Goal: Task Accomplishment & Management: Manage account settings

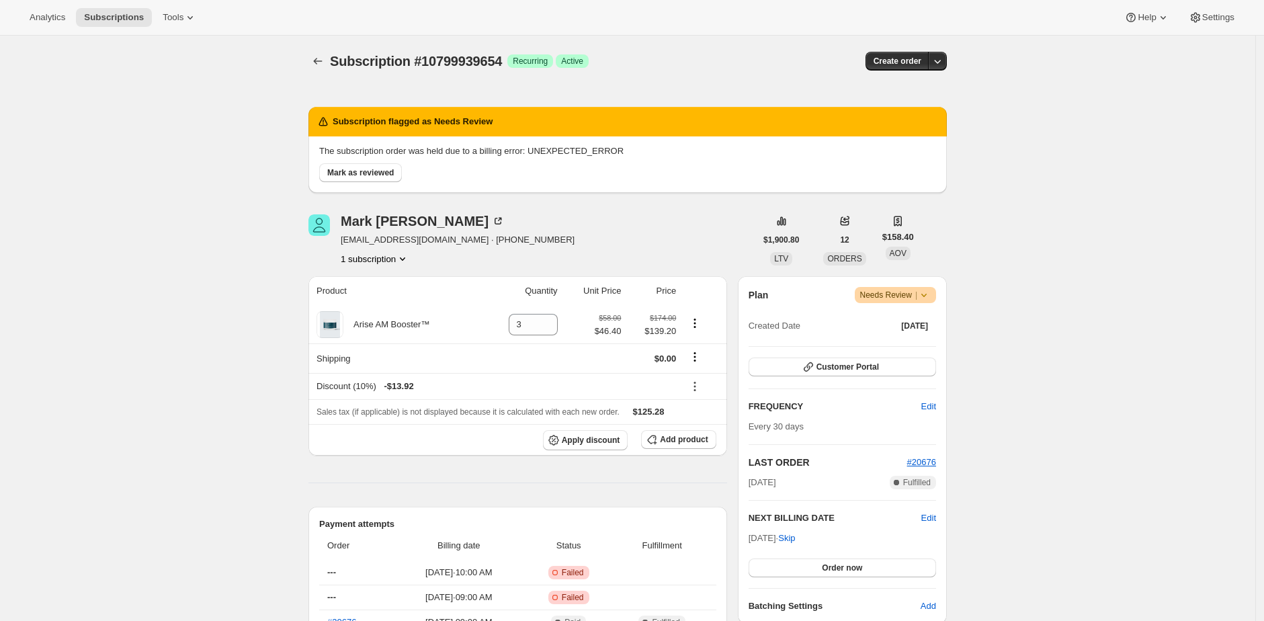
click at [626, 46] on div "Subscription #10799939654. This page is ready Subscription #10799939654 Success…" at bounding box center [627, 61] width 638 height 51
click at [462, 241] on span "[EMAIL_ADDRESS][DOMAIN_NAME] · [PHONE_NUMBER]" at bounding box center [458, 239] width 234 height 13
drag, startPoint x: 462, startPoint y: 241, endPoint x: 372, endPoint y: 238, distance: 89.4
click at [372, 238] on span "[EMAIL_ADDRESS][DOMAIN_NAME] · [PHONE_NUMBER]" at bounding box center [458, 239] width 234 height 13
copy span "[EMAIL_ADDRESS][DOMAIN_NAME]"
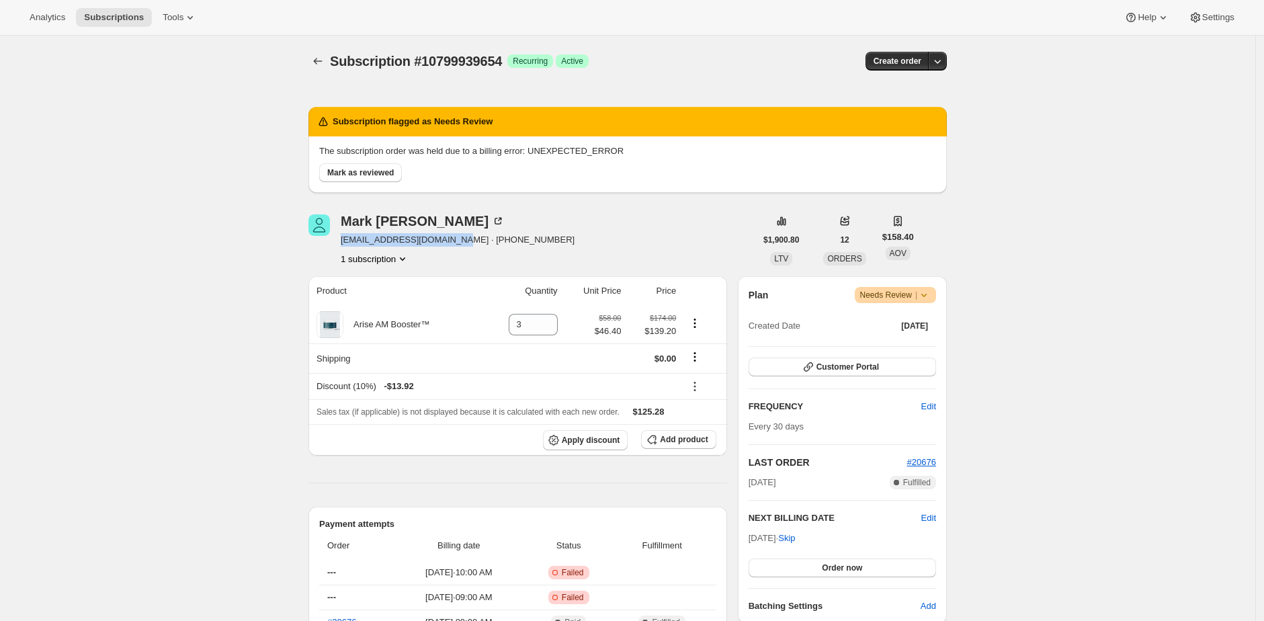
scroll to position [314, 0]
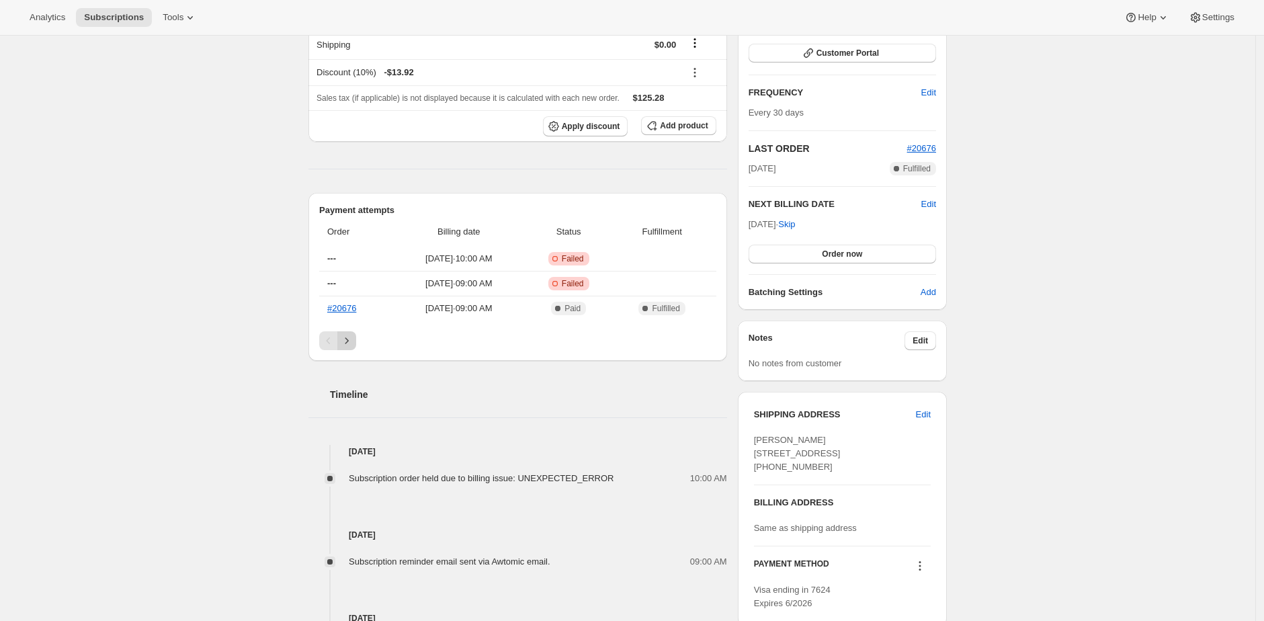
click at [348, 339] on icon "Next" at bounding box center [346, 340] width 13 height 13
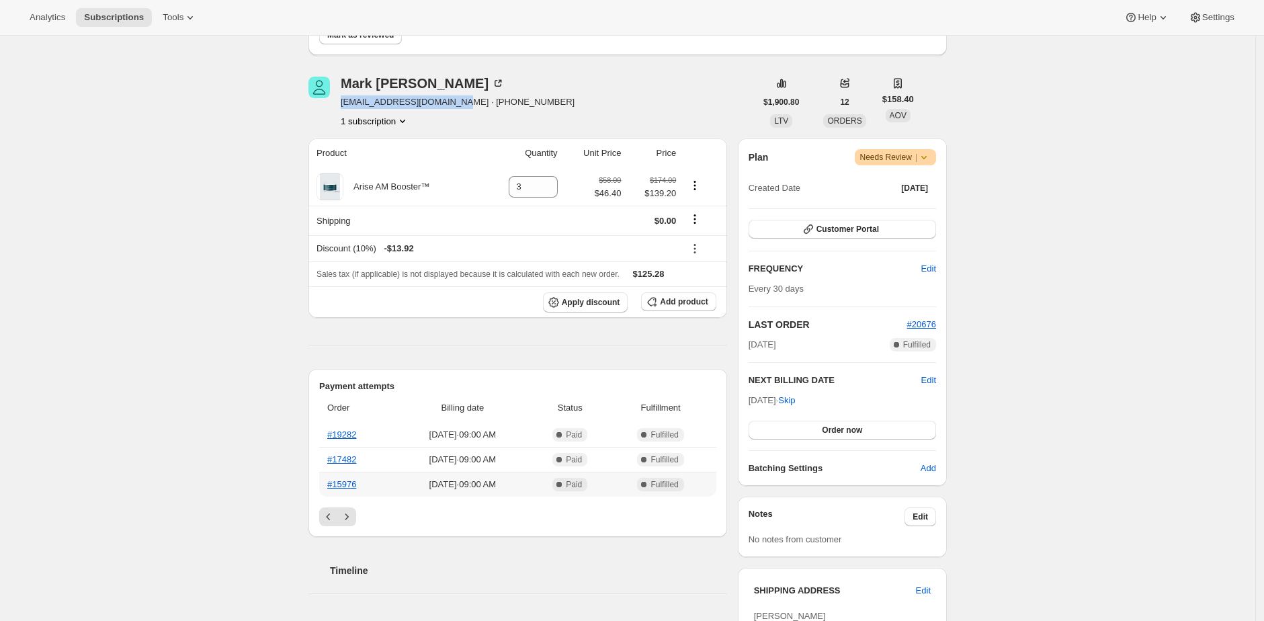
scroll to position [149, 0]
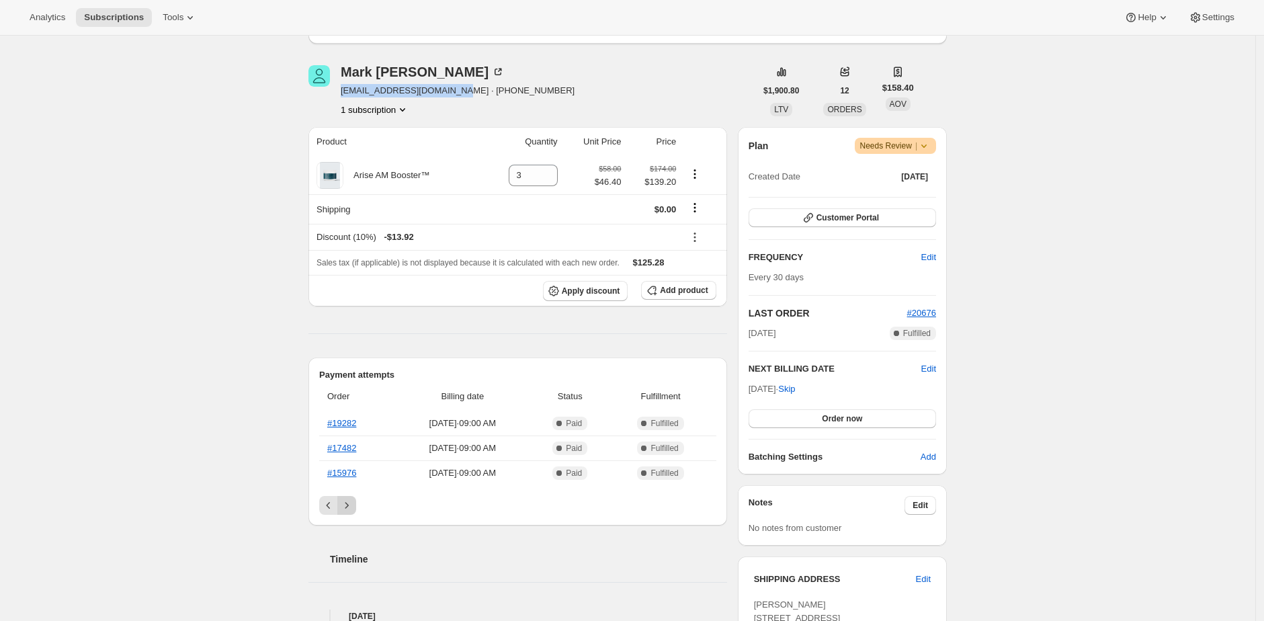
click at [348, 503] on icon "Next" at bounding box center [346, 505] width 13 height 13
click at [350, 506] on icon "Next" at bounding box center [346, 505] width 13 height 13
click at [351, 507] on icon "Next" at bounding box center [346, 505] width 13 height 13
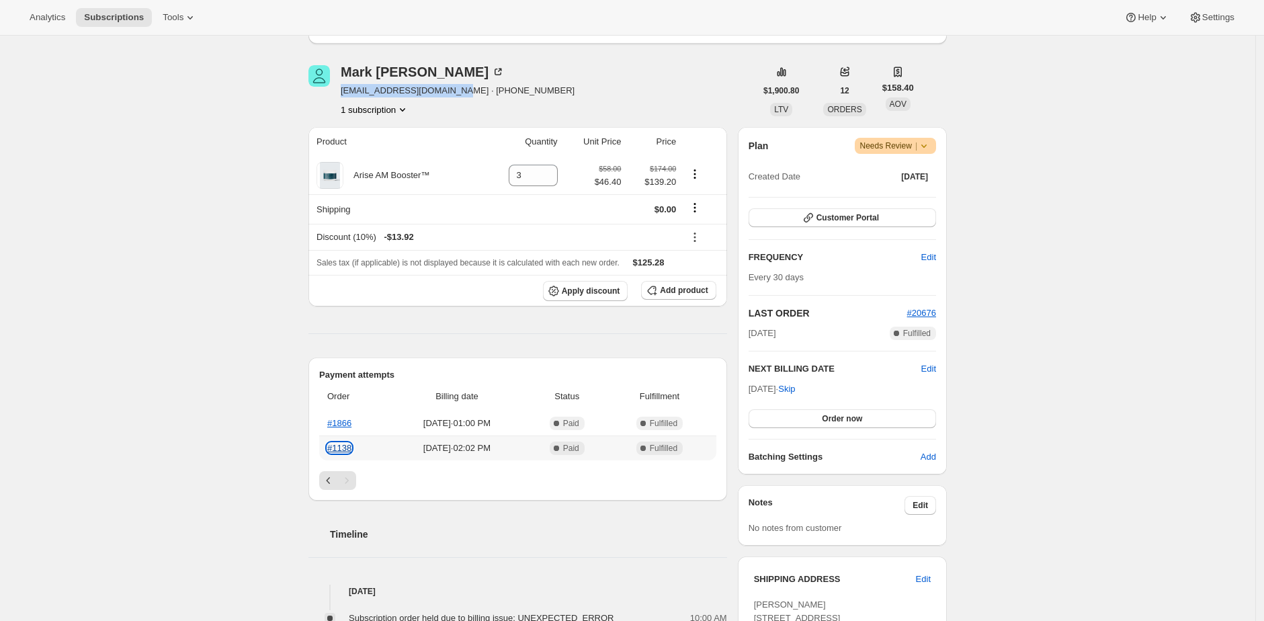
click at [349, 450] on link "#1138" at bounding box center [339, 448] width 24 height 10
